Goal: Information Seeking & Learning: Learn about a topic

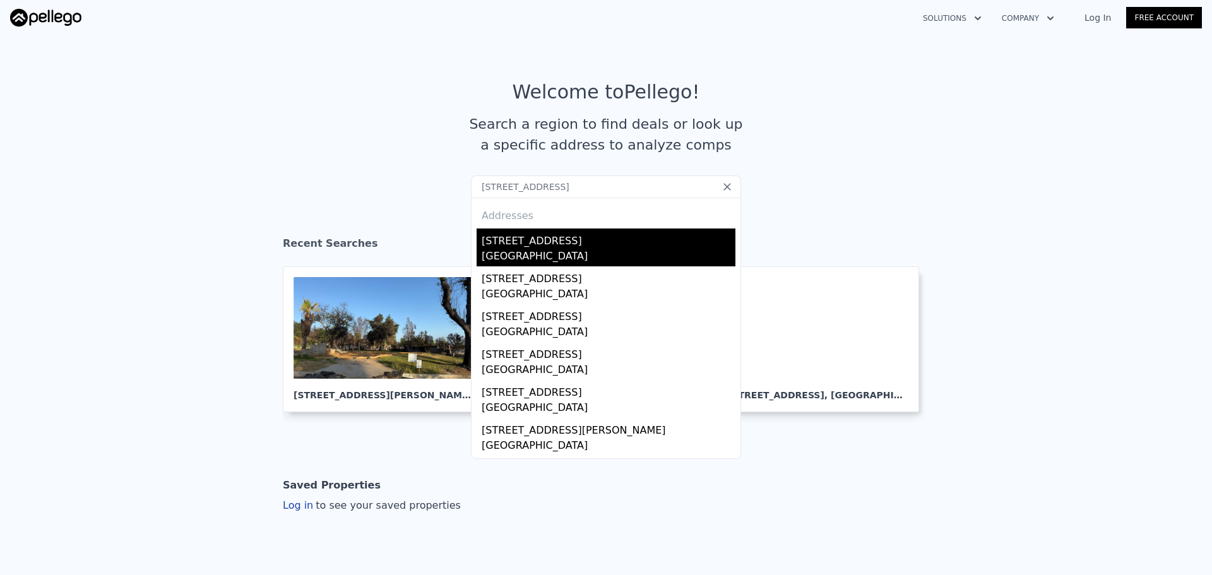
click at [556, 242] on div "[STREET_ADDRESS]" at bounding box center [608, 238] width 254 height 20
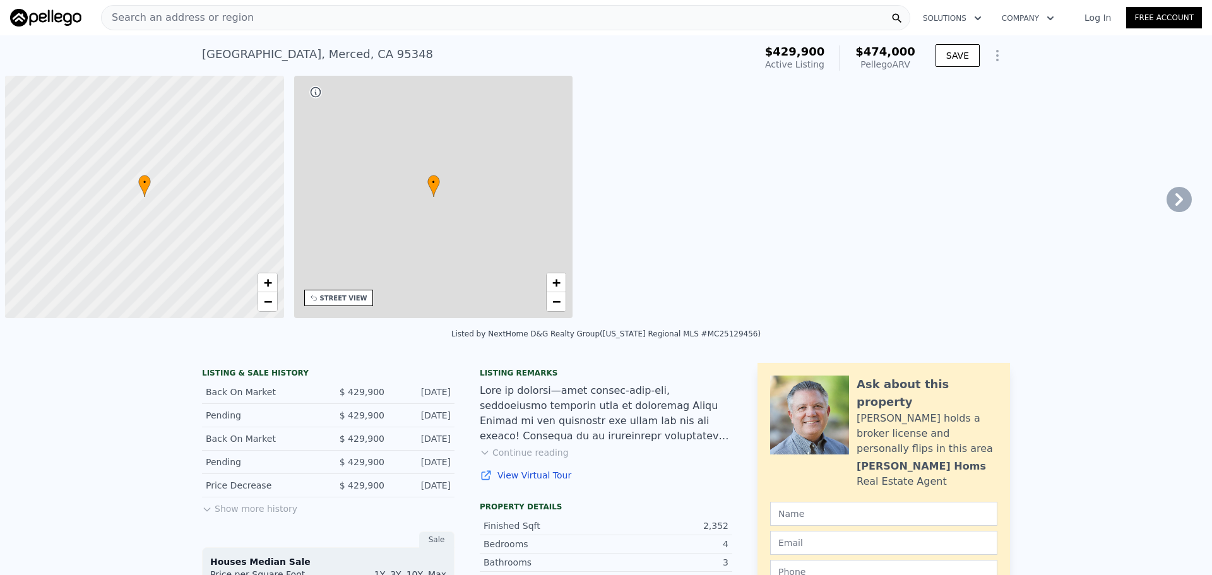
scroll to position [0, 5]
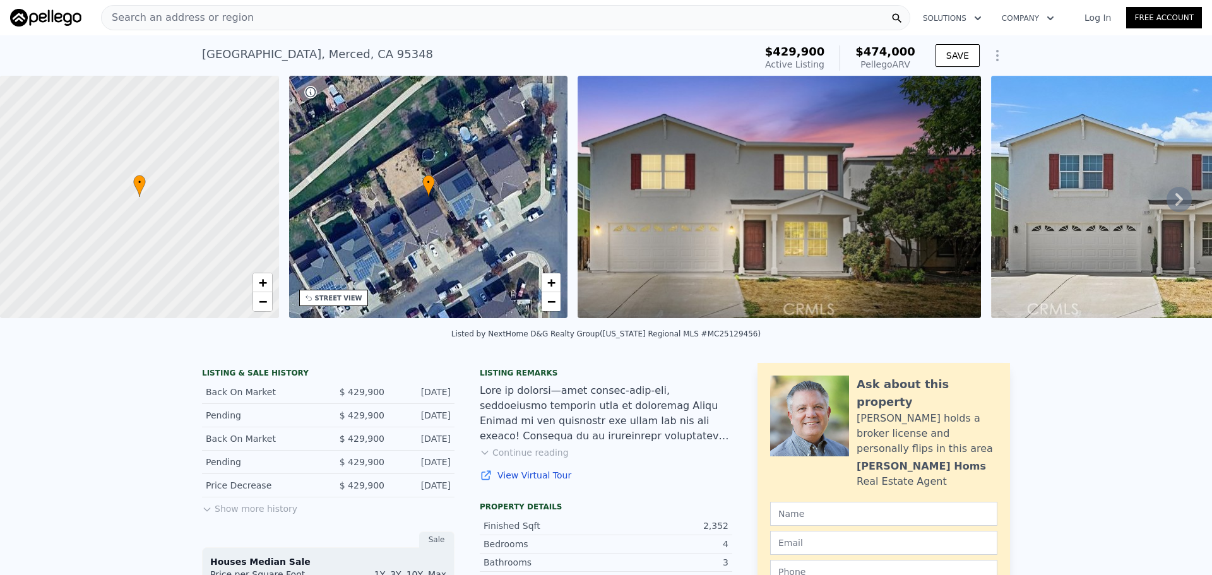
click at [406, 16] on div "Search an address or region" at bounding box center [505, 17] width 809 height 25
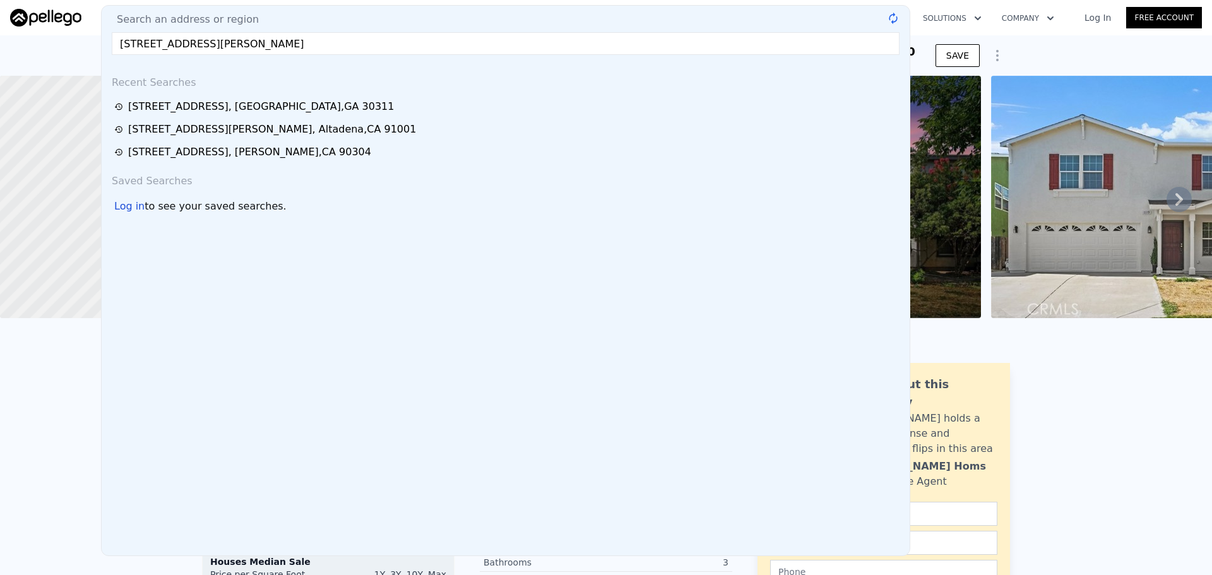
type input "15034 Romero Pl #21, North Hills, CA 91343"
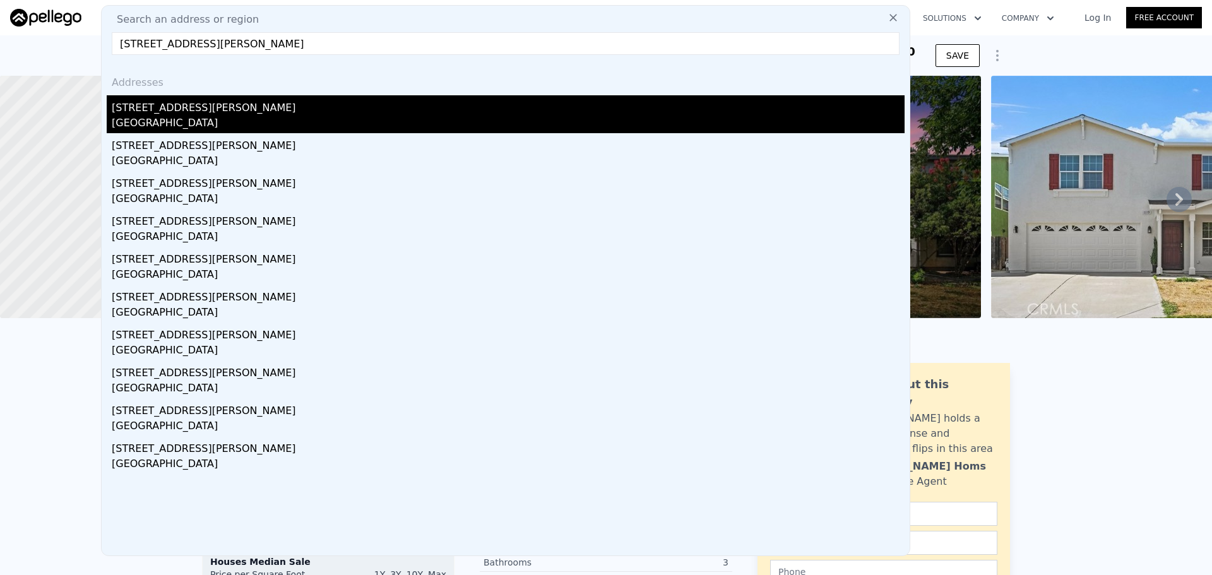
click at [278, 102] on div "[STREET_ADDRESS][PERSON_NAME]" at bounding box center [508, 105] width 793 height 20
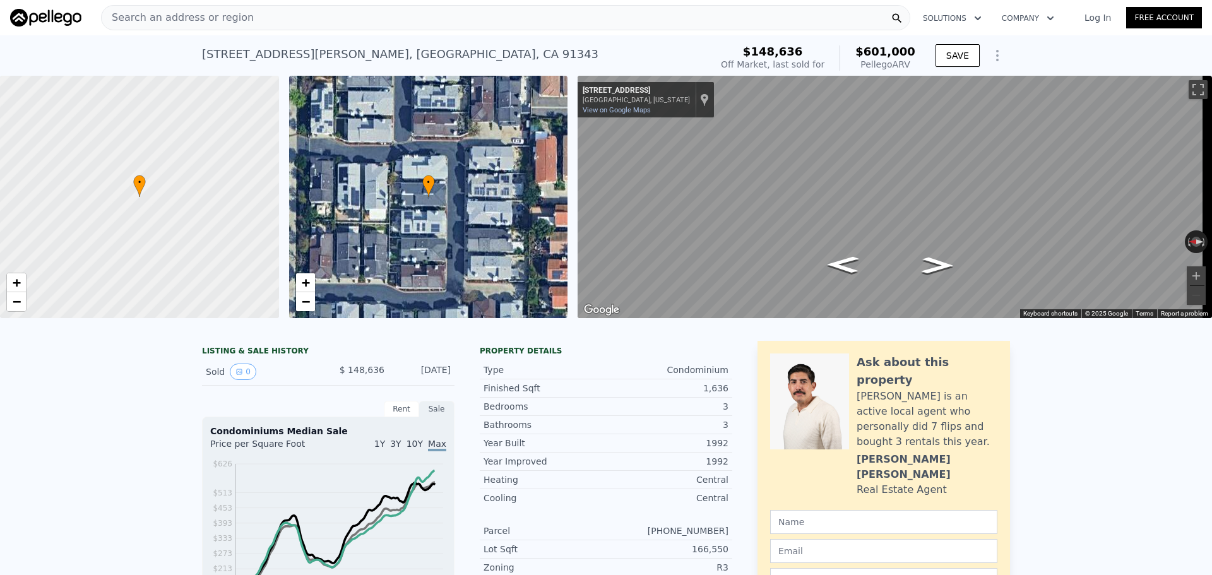
click at [237, 15] on div "Search an address or region" at bounding box center [505, 17] width 809 height 25
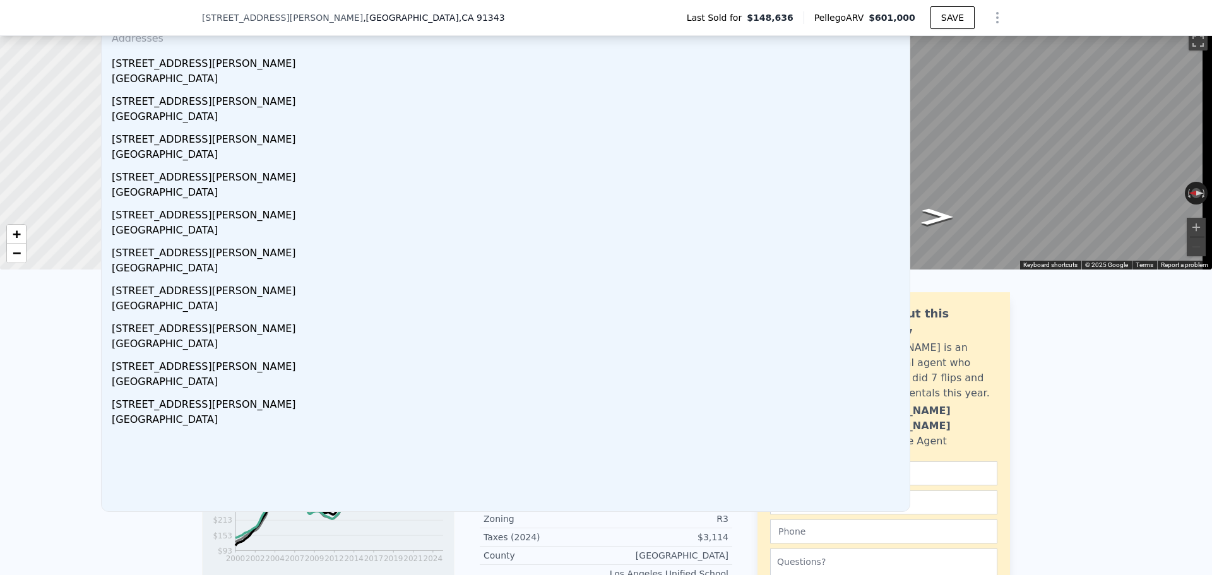
scroll to position [63, 0]
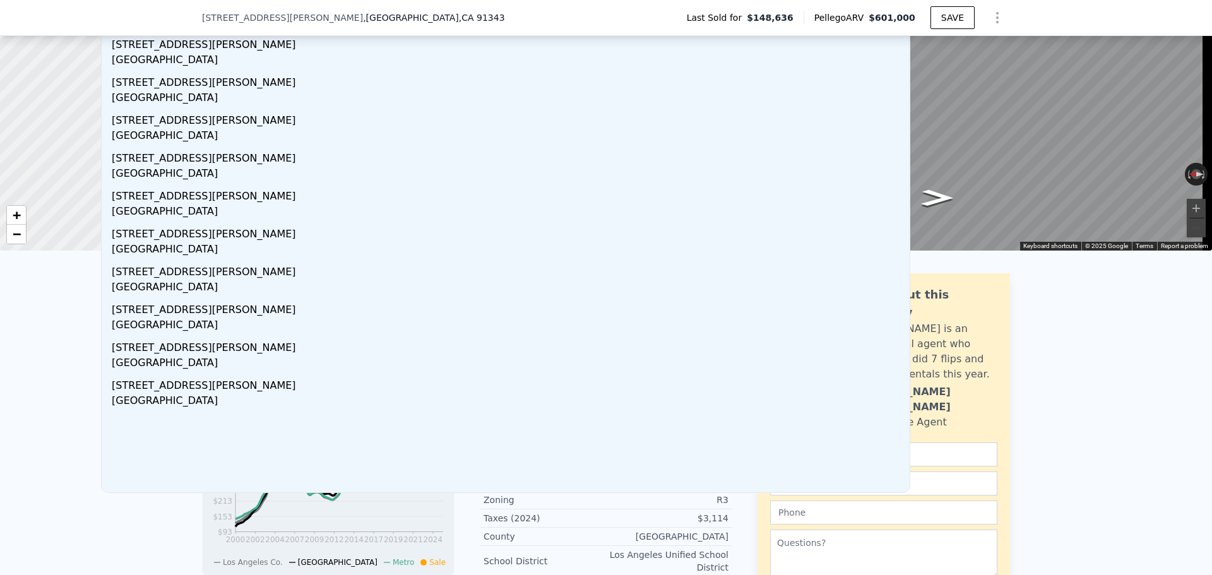
type input "15034 Romero Place #21, North Hills, CA 91343"
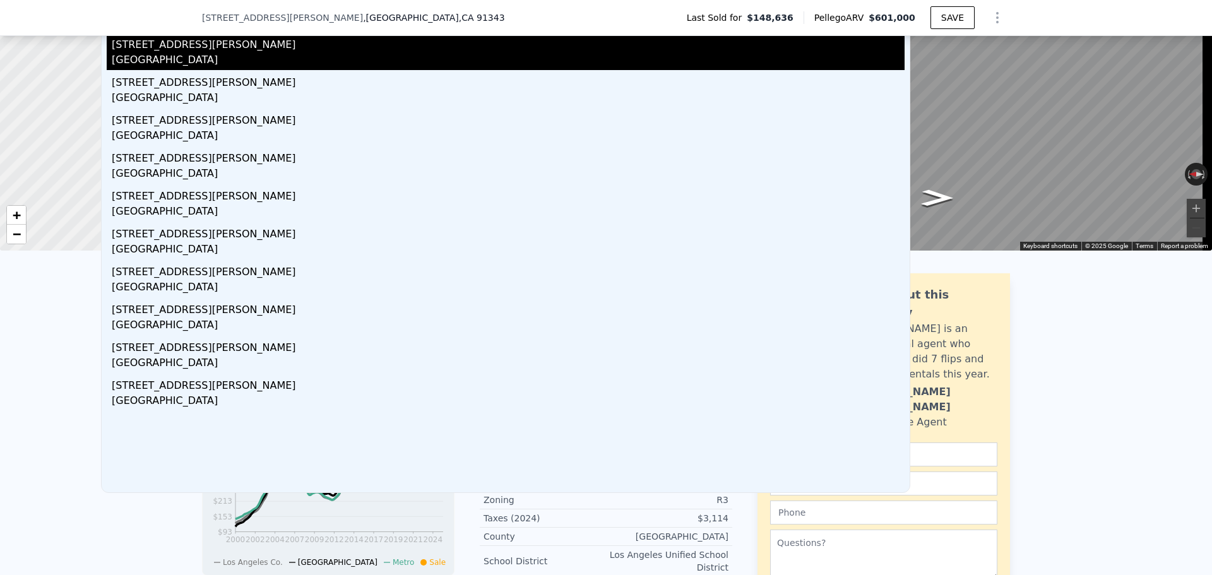
click at [417, 60] on div "Los Angeles, CA 91343" at bounding box center [508, 61] width 793 height 18
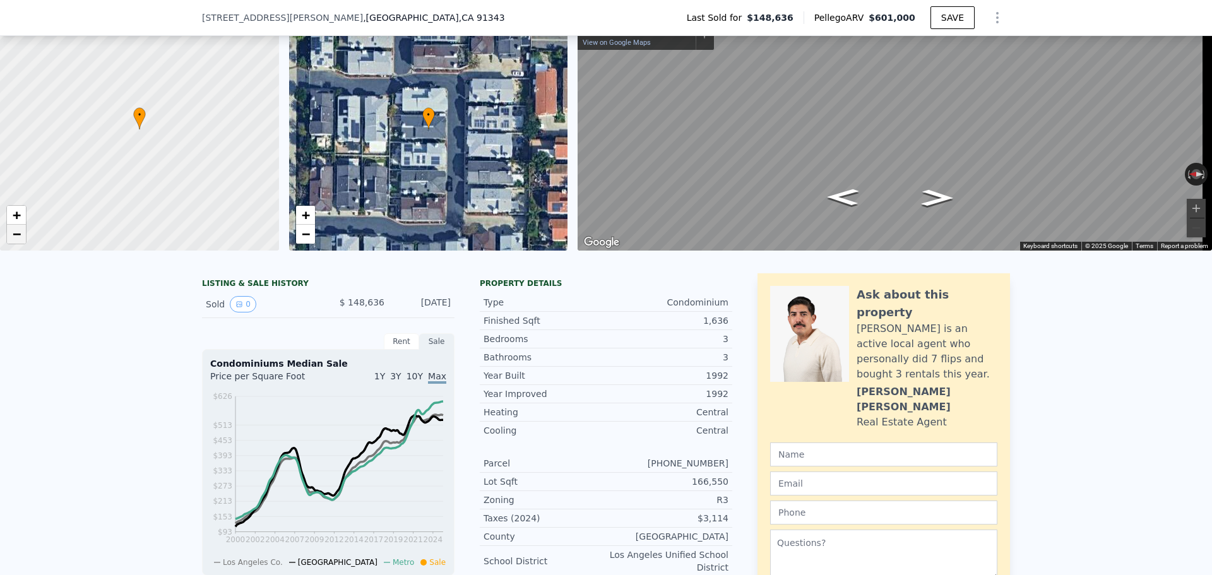
click at [19, 237] on span "−" at bounding box center [17, 234] width 8 height 16
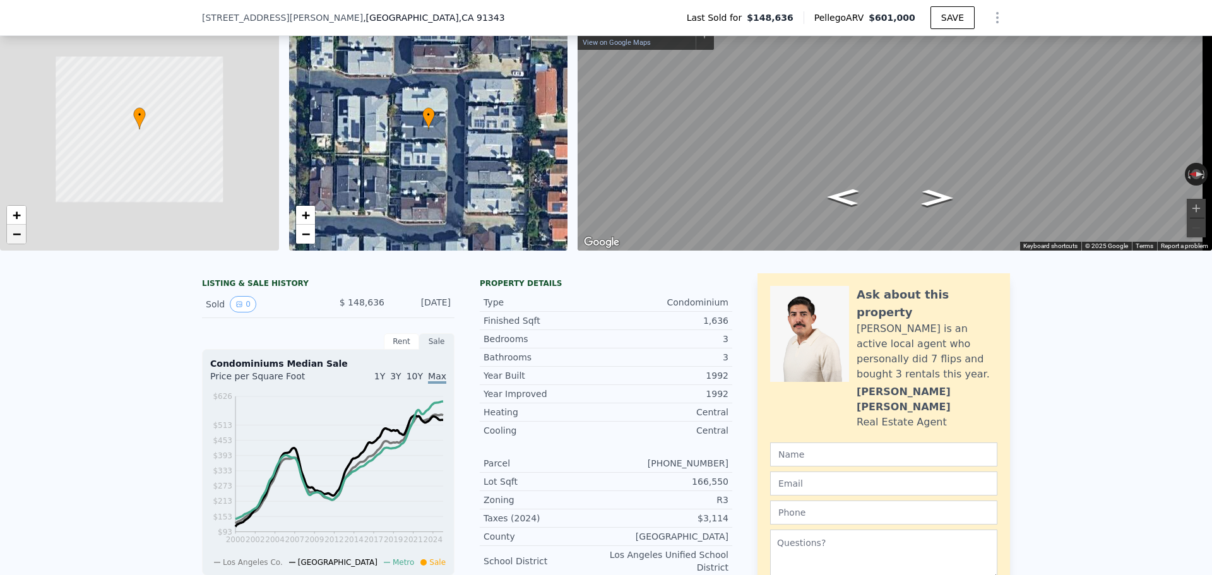
click at [19, 237] on span "−" at bounding box center [17, 234] width 8 height 16
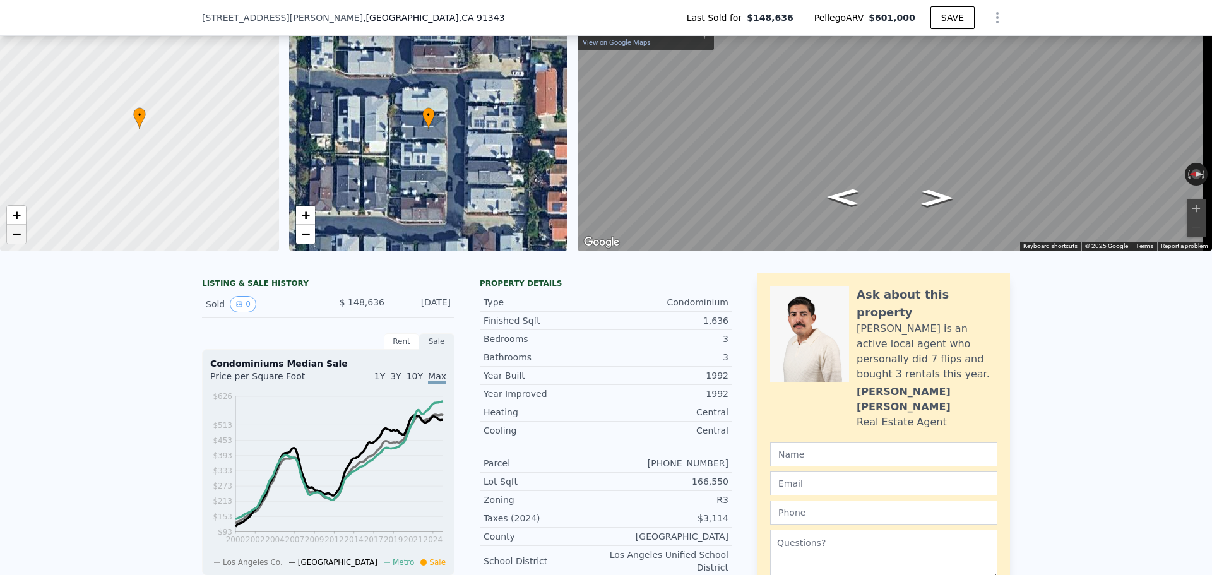
click at [19, 237] on span "−" at bounding box center [17, 234] width 8 height 16
click at [479, 11] on div "15034 Romero Pl , Los Angeles , CA 91343 Last Sold for $148,636 Pellego ARV $60…" at bounding box center [606, 17] width 808 height 35
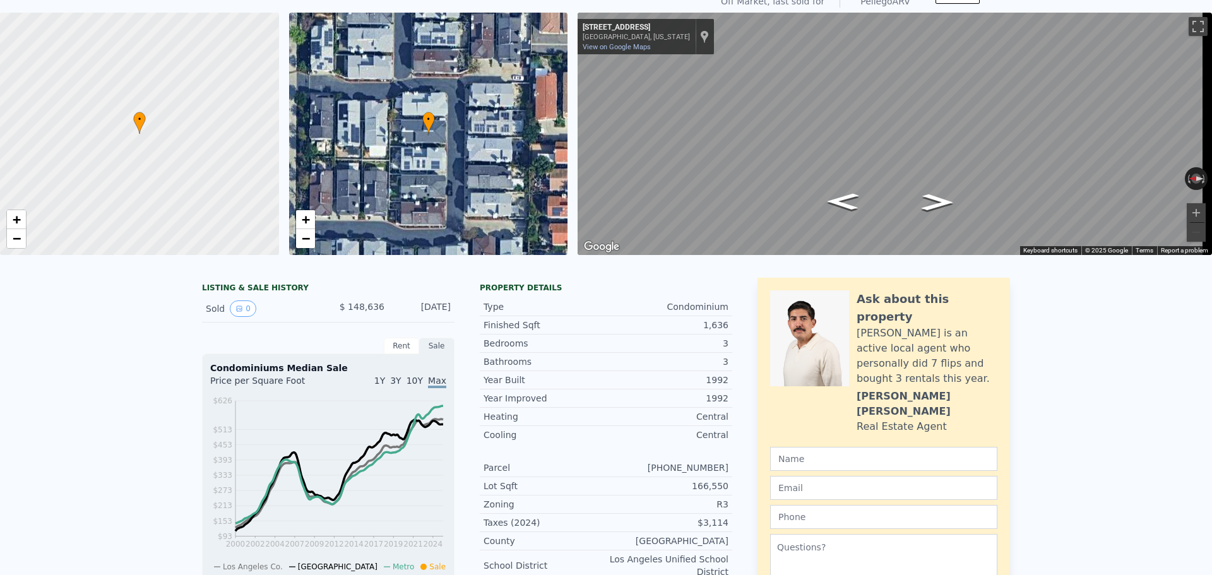
scroll to position [4, 0]
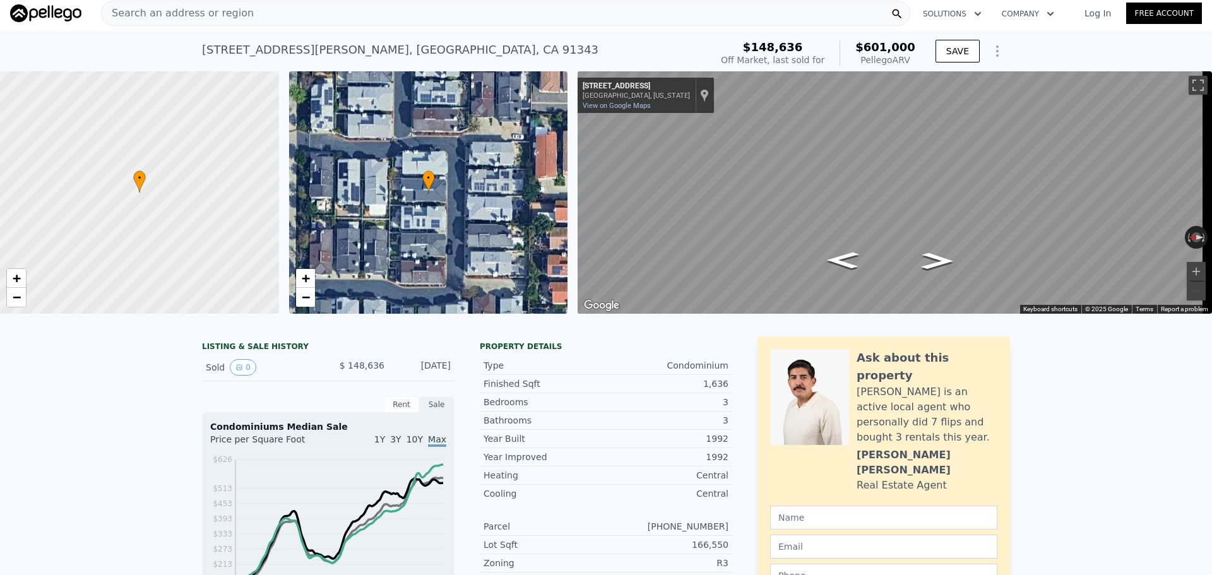
click at [372, 21] on div "Search an address or region" at bounding box center [505, 13] width 809 height 25
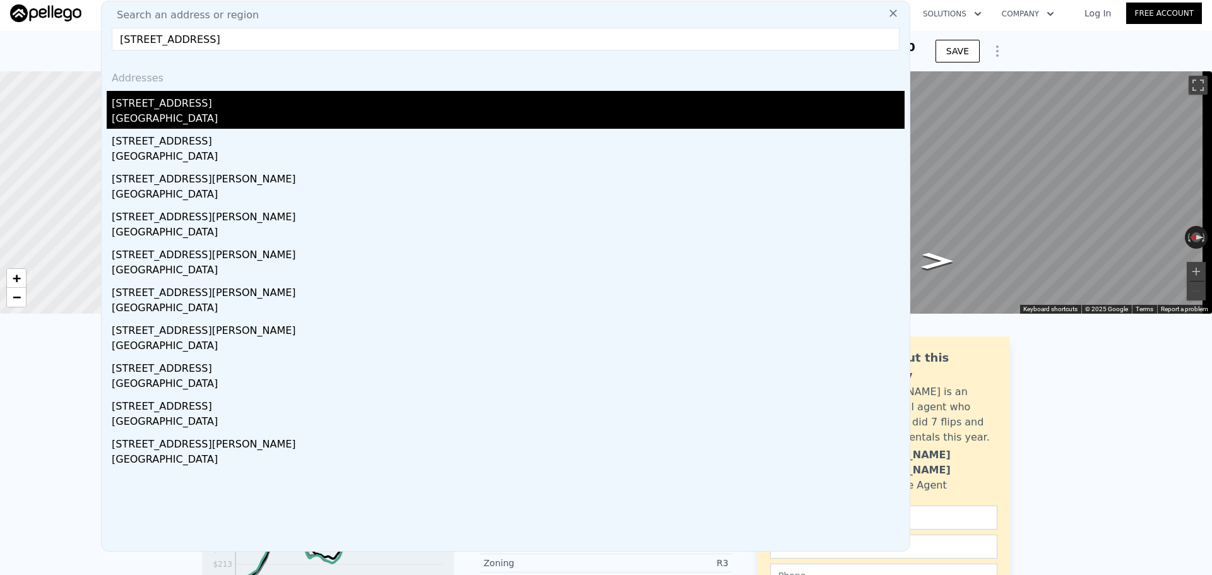
type input "2648 Brighton Ave, Los Angeles, CA"
click at [180, 96] on div "[STREET_ADDRESS]" at bounding box center [508, 101] width 793 height 20
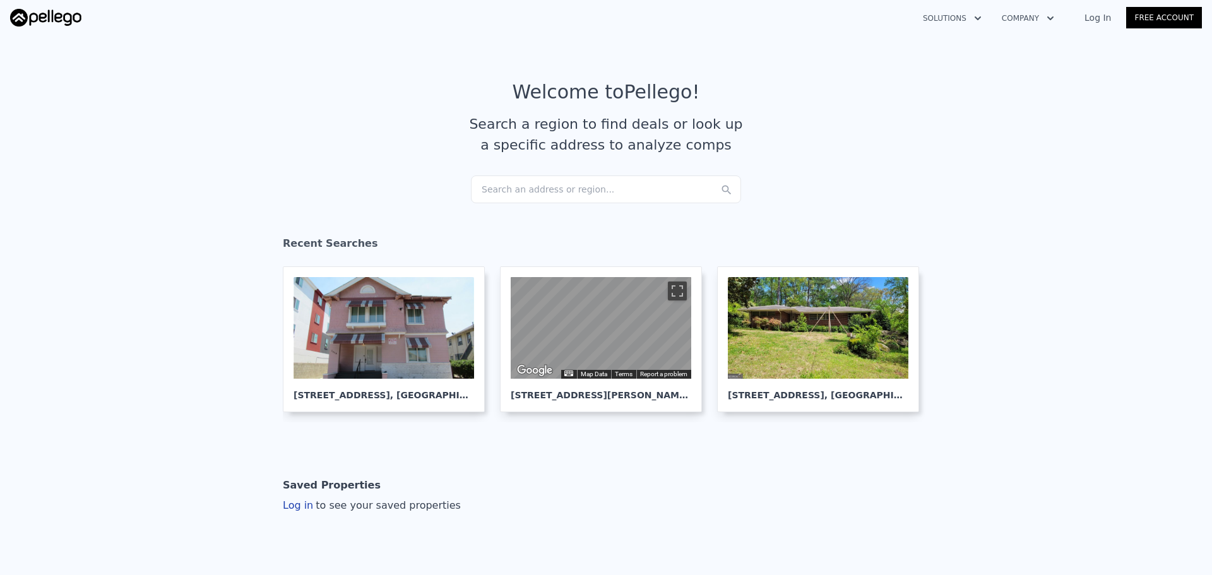
click at [542, 184] on div "Search an address or region..." at bounding box center [606, 189] width 270 height 28
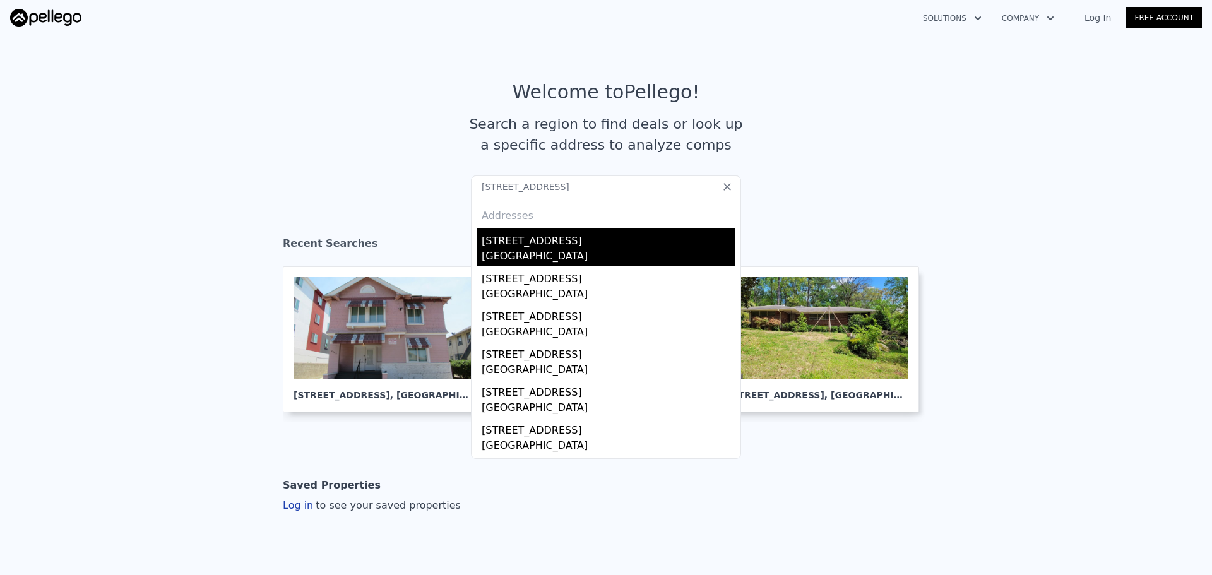
type input "[STREET_ADDRESS]"
click at [536, 255] on div "[GEOGRAPHIC_DATA]" at bounding box center [608, 258] width 254 height 18
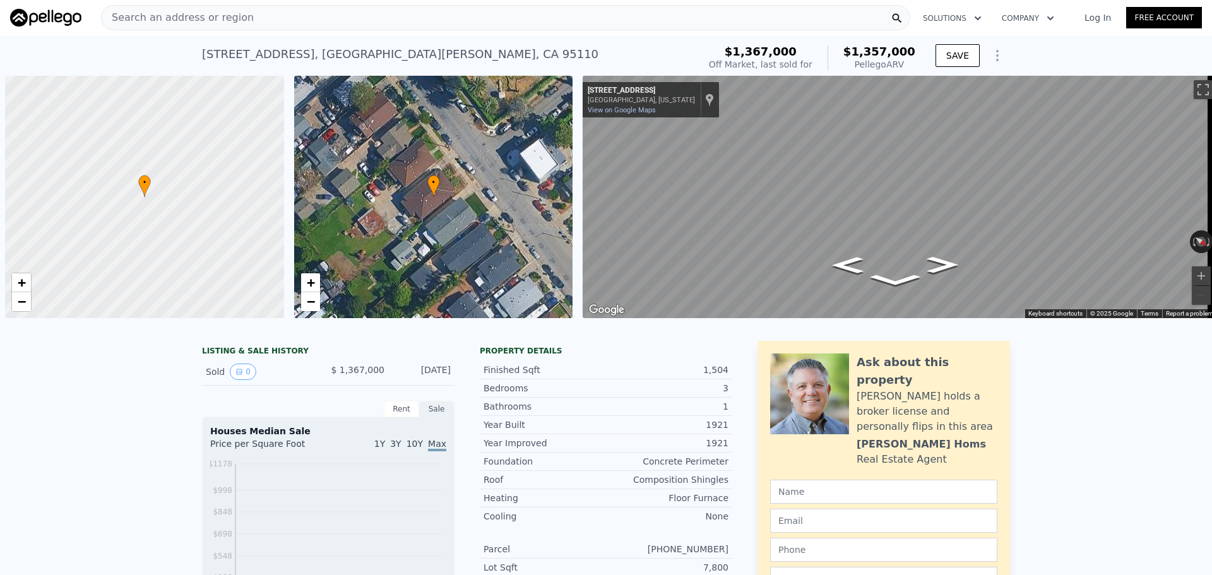
scroll to position [0, 5]
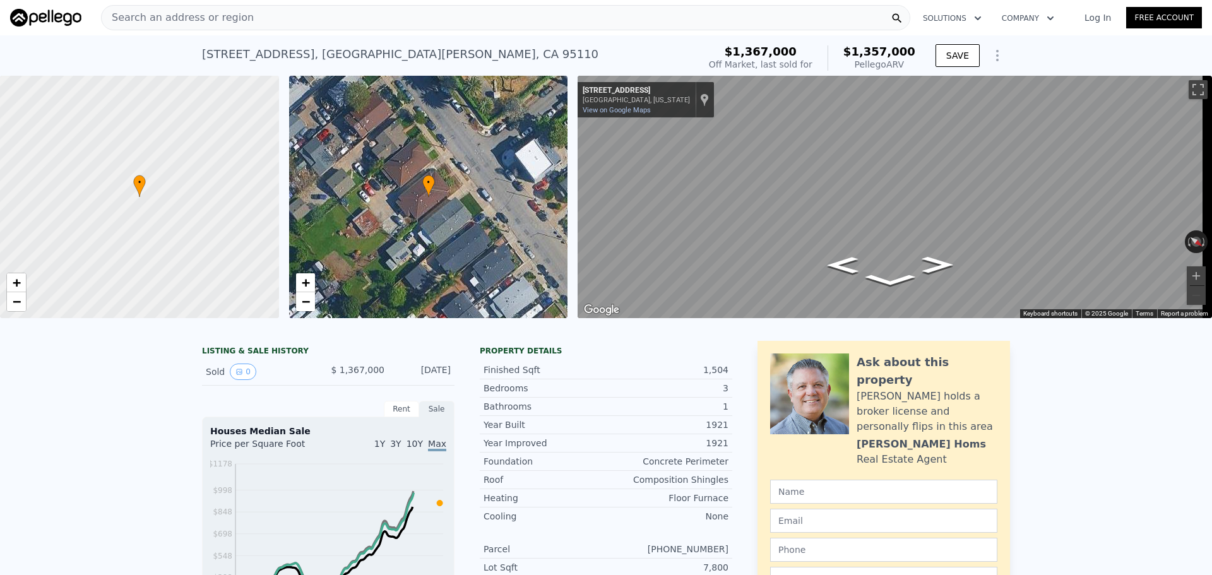
click at [322, 14] on div "Search an address or region" at bounding box center [505, 17] width 809 height 25
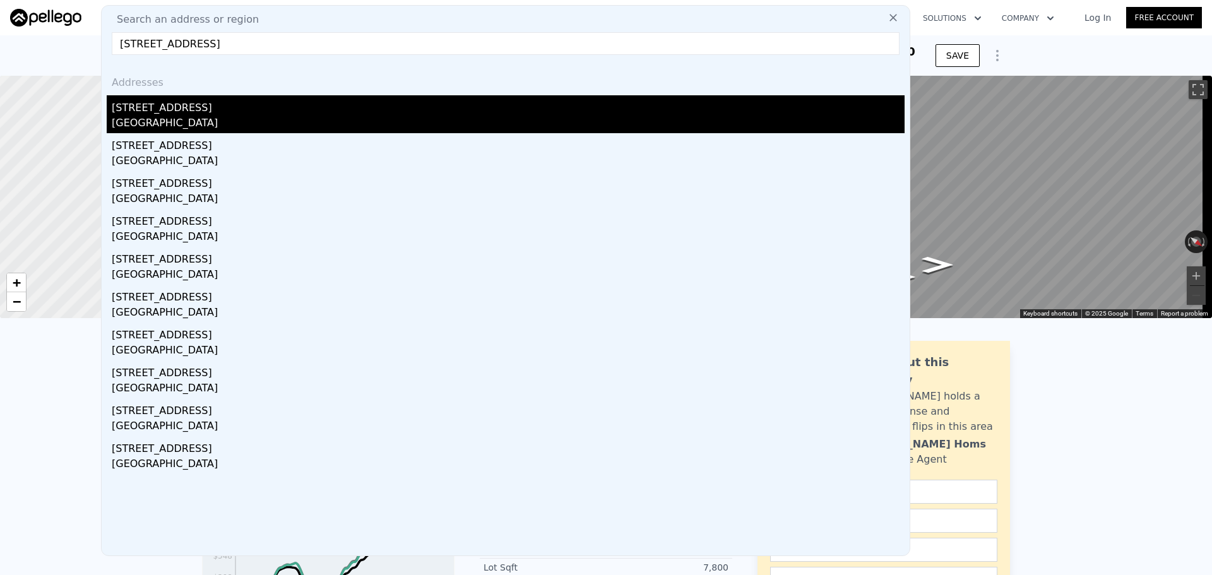
type input "[STREET_ADDRESS]"
click at [153, 113] on div "[STREET_ADDRESS]" at bounding box center [508, 105] width 793 height 20
